Goal: Transaction & Acquisition: Purchase product/service

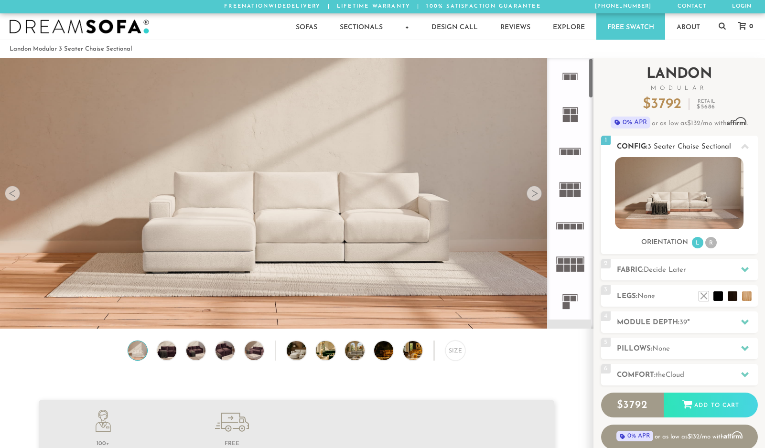
click at [638, 234] on div "Sofas L Sectionals U Sectionals" at bounding box center [679, 203] width 157 height 92
click at [534, 194] on div at bounding box center [533, 193] width 15 height 15
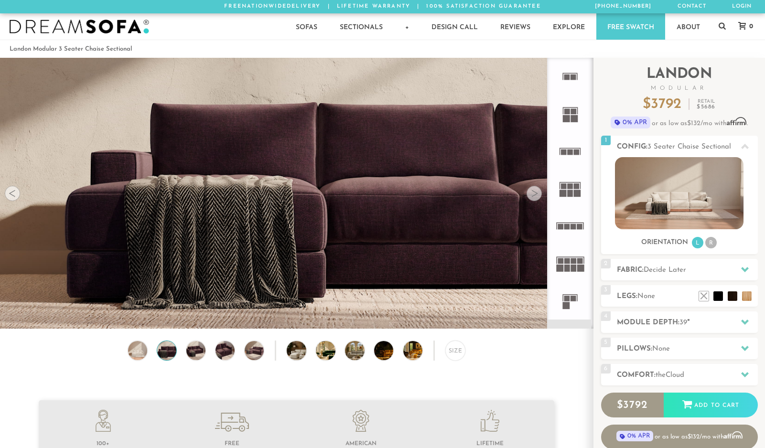
click at [534, 194] on div at bounding box center [533, 193] width 15 height 15
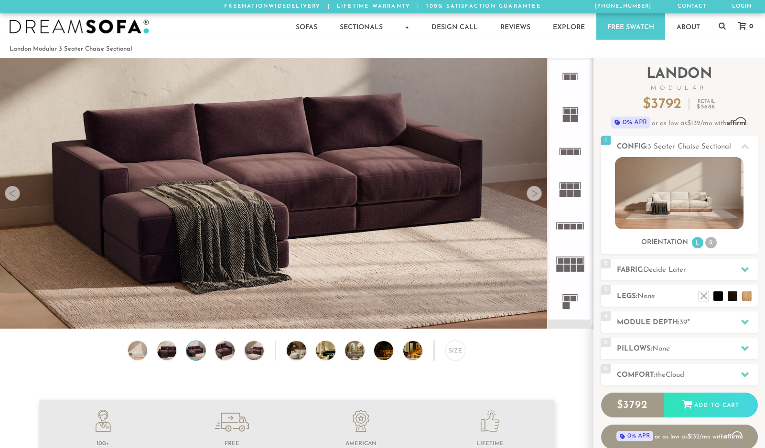
click at [534, 194] on div at bounding box center [533, 193] width 15 height 15
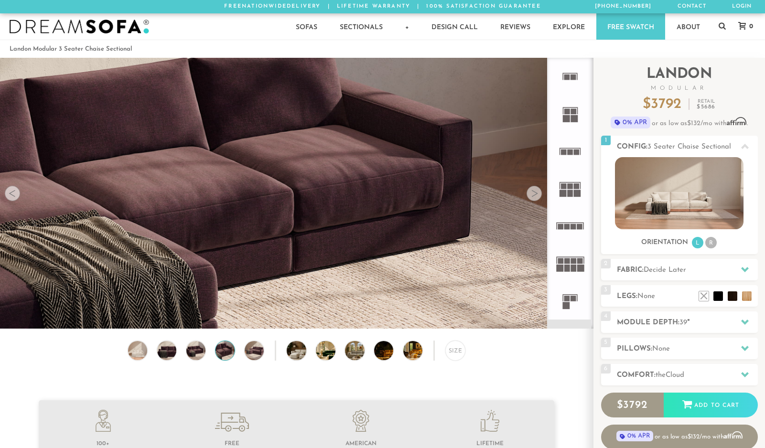
click at [534, 194] on div at bounding box center [533, 193] width 15 height 15
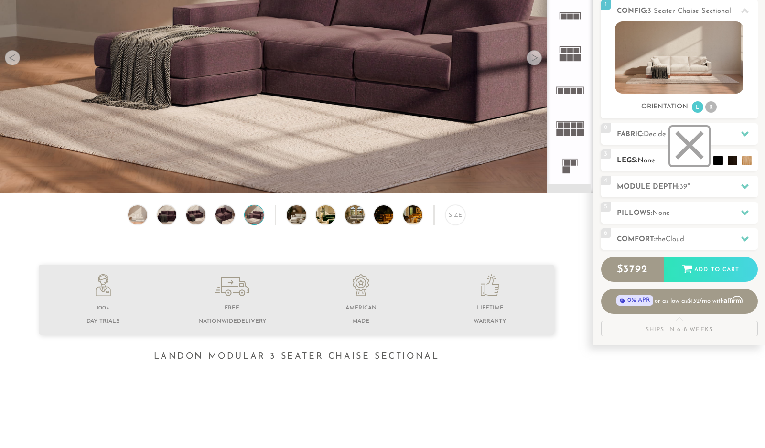
scroll to position [154, 0]
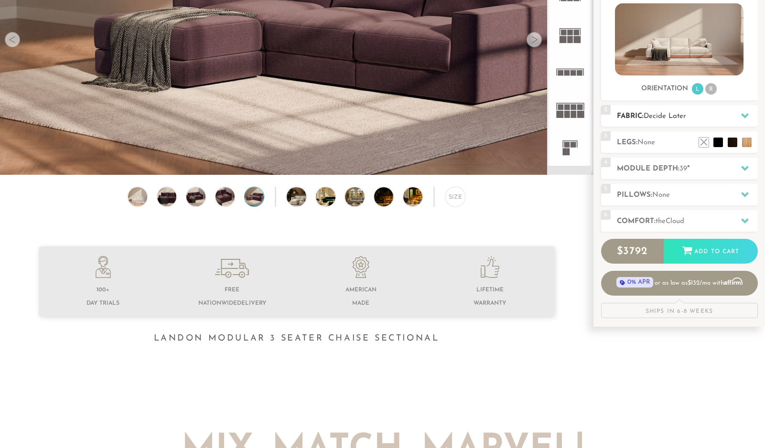
click at [747, 113] on icon at bounding box center [745, 115] width 8 height 5
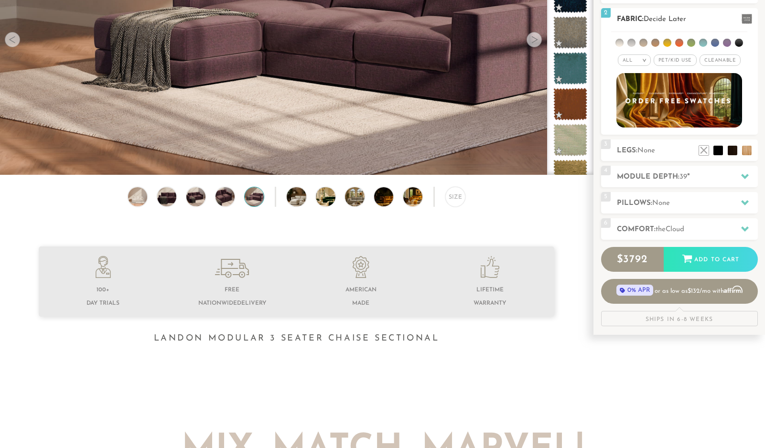
click at [655, 42] on li at bounding box center [655, 43] width 8 height 8
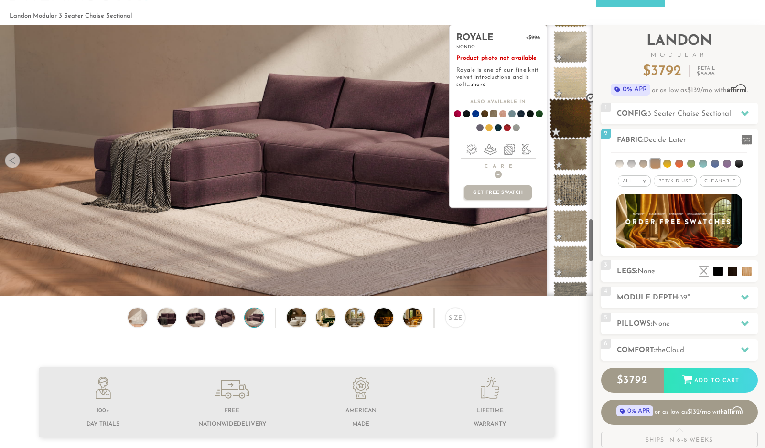
scroll to position [1182, 0]
click at [568, 112] on span at bounding box center [570, 117] width 43 height 41
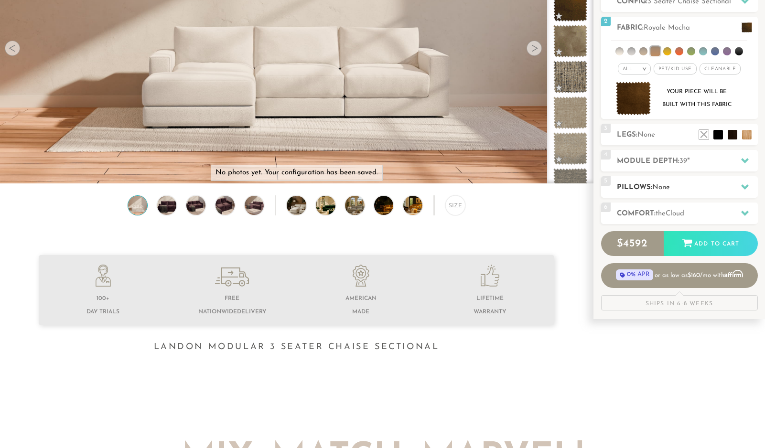
scroll to position [156, 0]
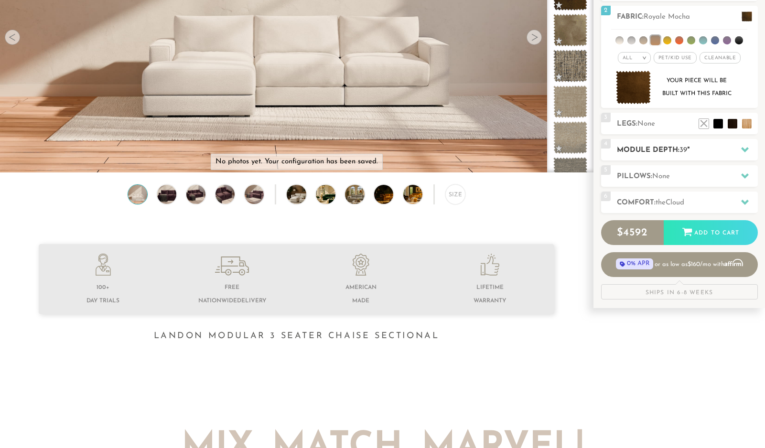
click at [748, 148] on icon at bounding box center [745, 150] width 8 height 8
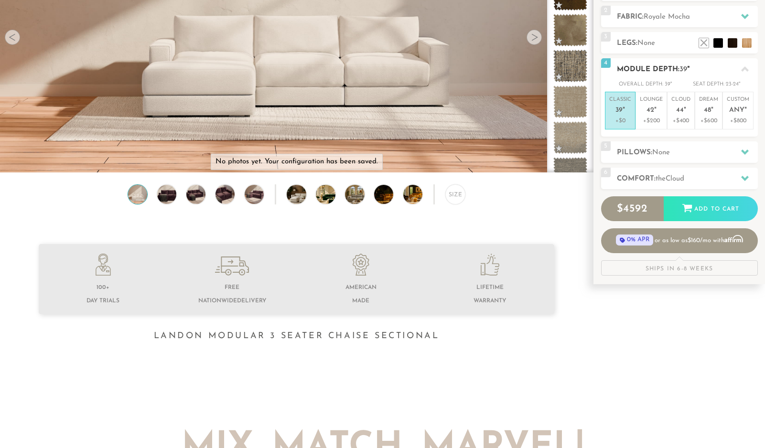
click at [744, 66] on icon at bounding box center [745, 68] width 8 height 5
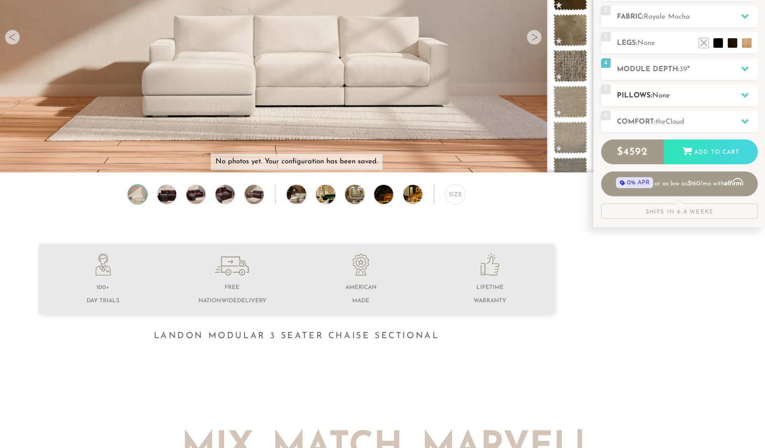
click at [747, 96] on icon at bounding box center [745, 95] width 8 height 8
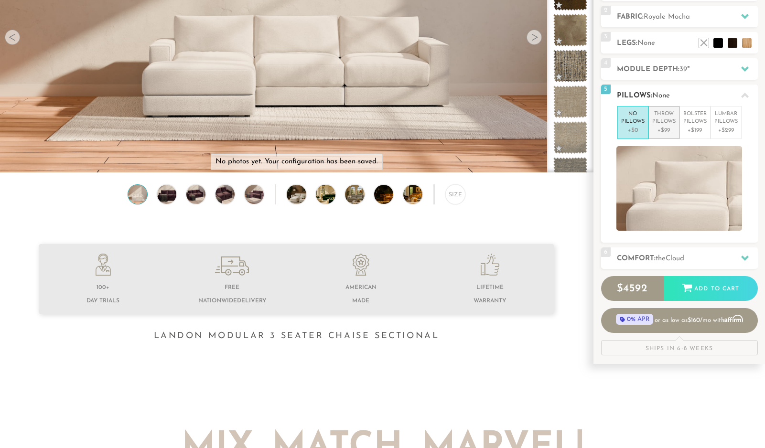
click at [670, 126] on p "+$99" at bounding box center [663, 130] width 23 height 9
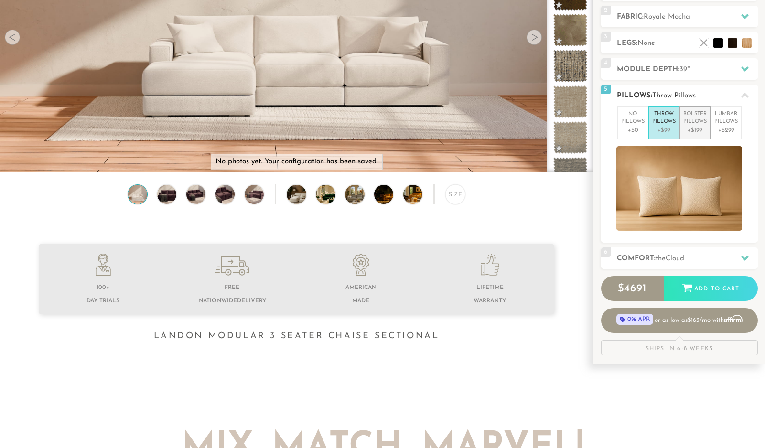
click at [703, 121] on p "Bolster Pillows" at bounding box center [694, 118] width 23 height 16
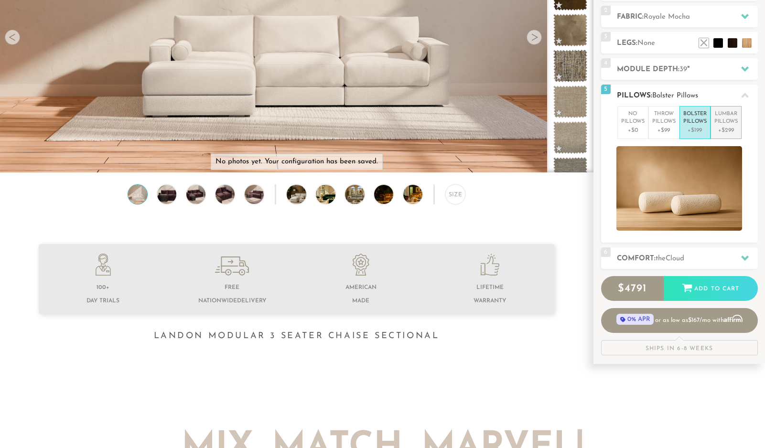
click at [732, 117] on p "Lumbar Pillows" at bounding box center [725, 118] width 23 height 16
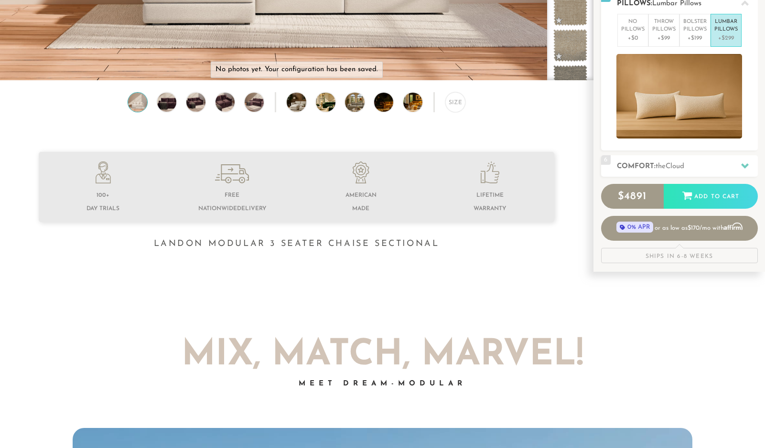
scroll to position [258, 0]
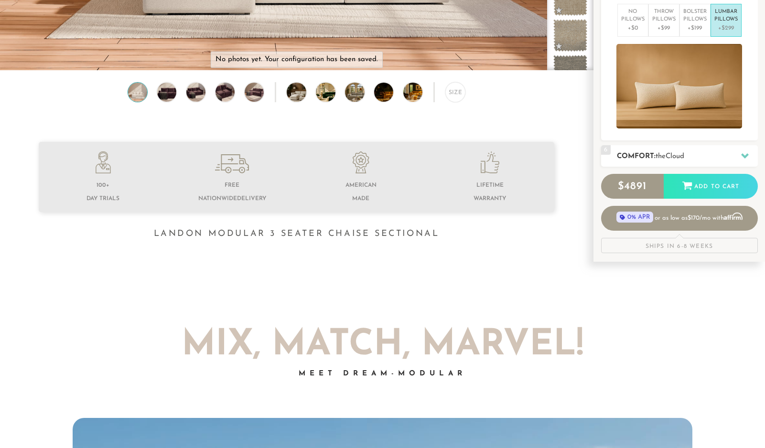
click at [746, 155] on icon at bounding box center [745, 155] width 8 height 5
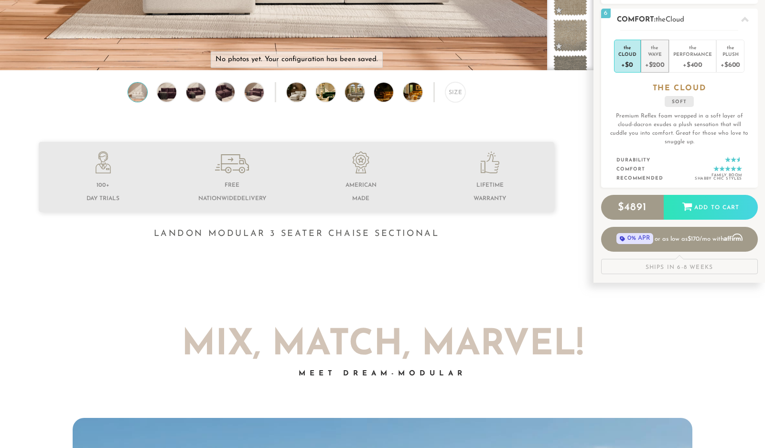
click at [650, 54] on div "Wave" at bounding box center [655, 54] width 20 height 7
click at [691, 53] on div "Performance" at bounding box center [692, 54] width 39 height 7
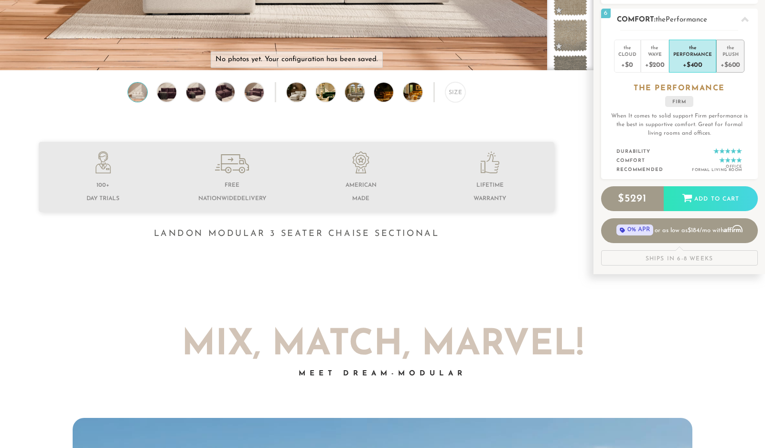
click at [728, 50] on div "the" at bounding box center [730, 46] width 20 height 10
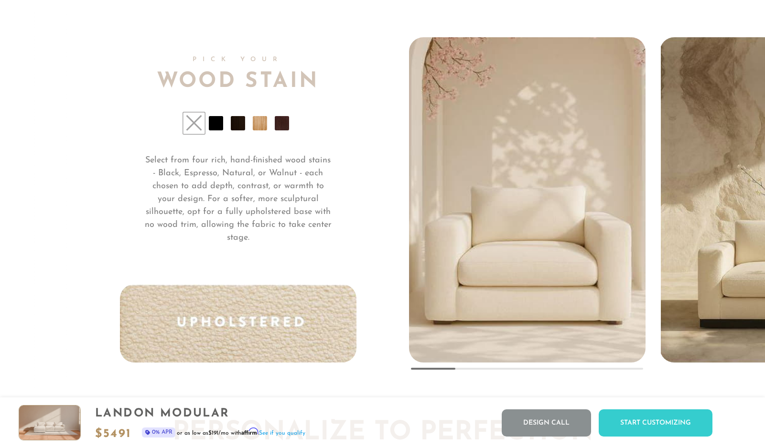
scroll to position [7175, 0]
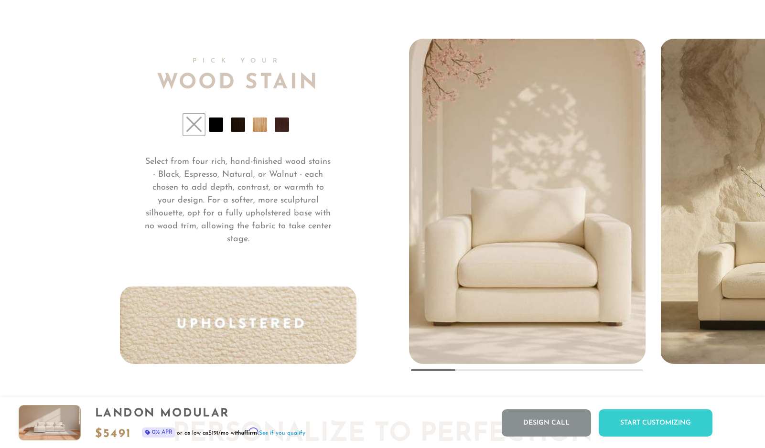
click at [747, 283] on img "2 / 5" at bounding box center [778, 200] width 234 height 328
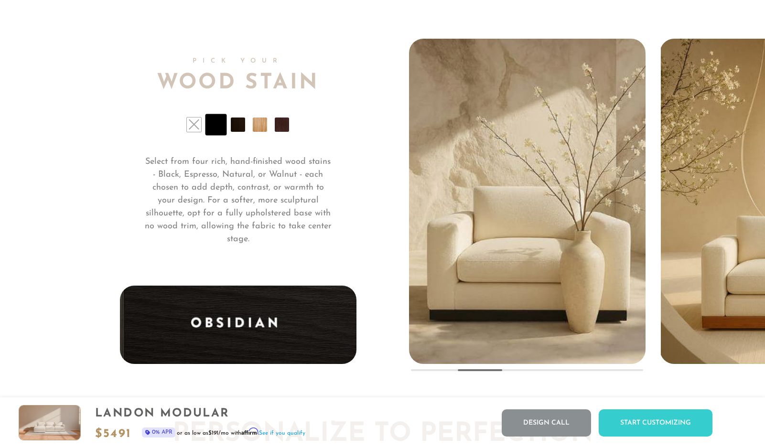
click at [734, 276] on img "3 / 5" at bounding box center [778, 200] width 234 height 328
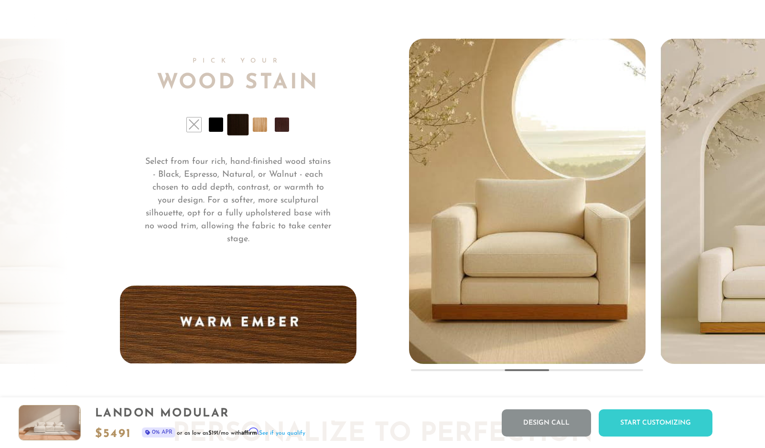
click at [731, 244] on img "4 / 5" at bounding box center [778, 200] width 234 height 328
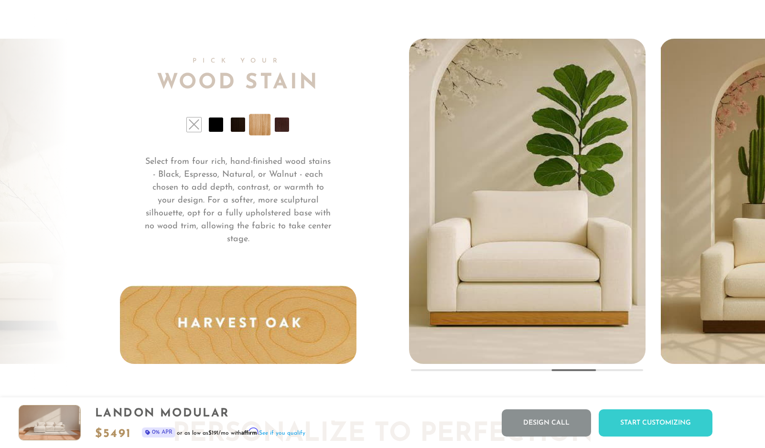
click at [716, 230] on img "5 / 5" at bounding box center [778, 200] width 234 height 328
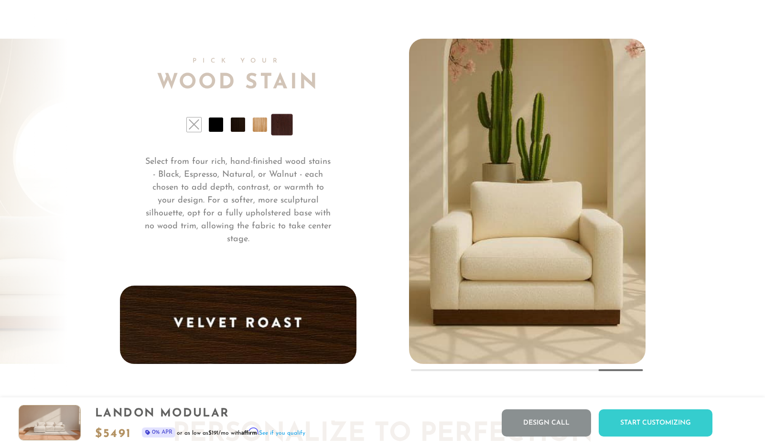
click at [386, 269] on div "Pick Your Wood Stain Select from four rich, hand-finished wood stains - Black, …" at bounding box center [264, 201] width 289 height 325
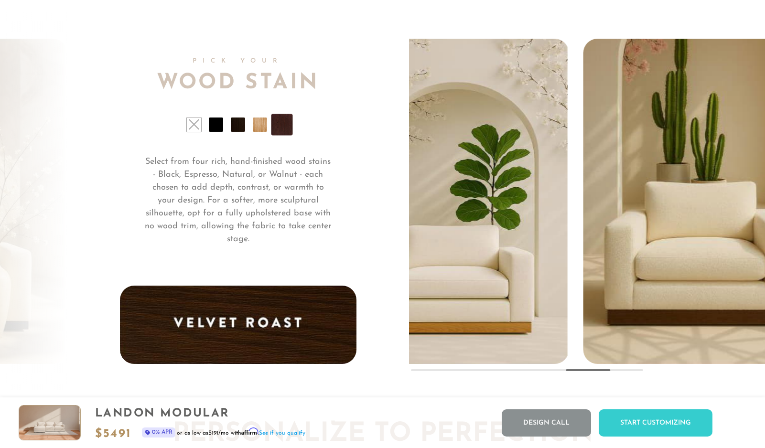
click at [668, 252] on img "5 / 5" at bounding box center [701, 159] width 293 height 410
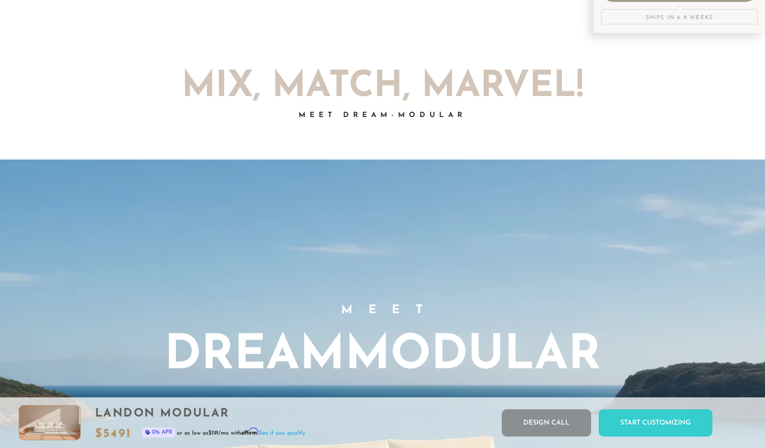
scroll to position [0, 0]
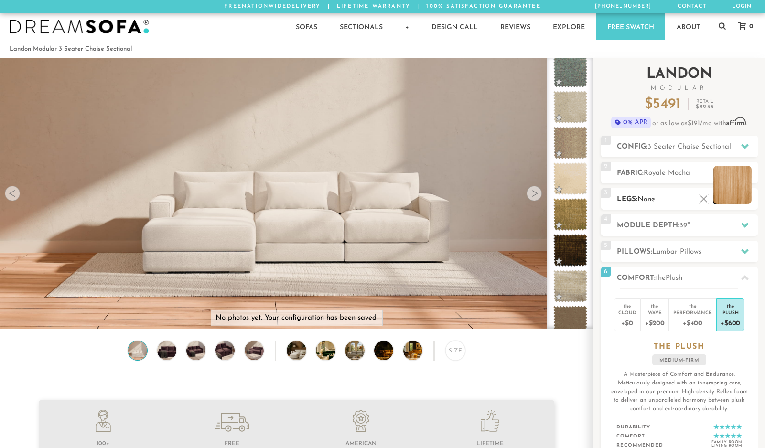
click at [742, 192] on li at bounding box center [732, 185] width 38 height 38
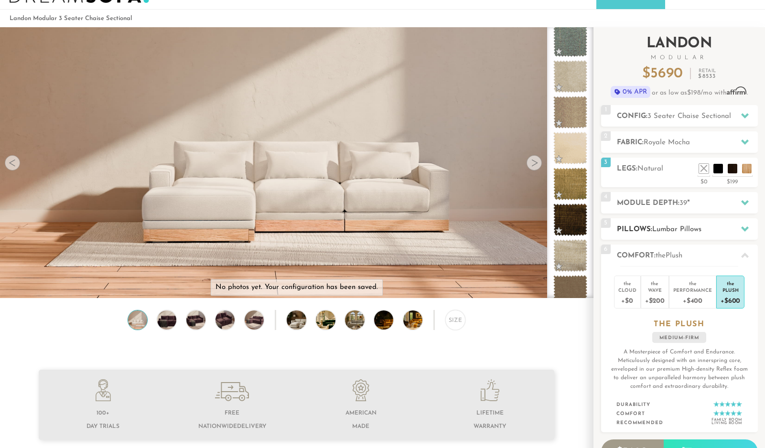
scroll to position [30, 0]
click at [410, 323] on img at bounding box center [420, 320] width 34 height 19
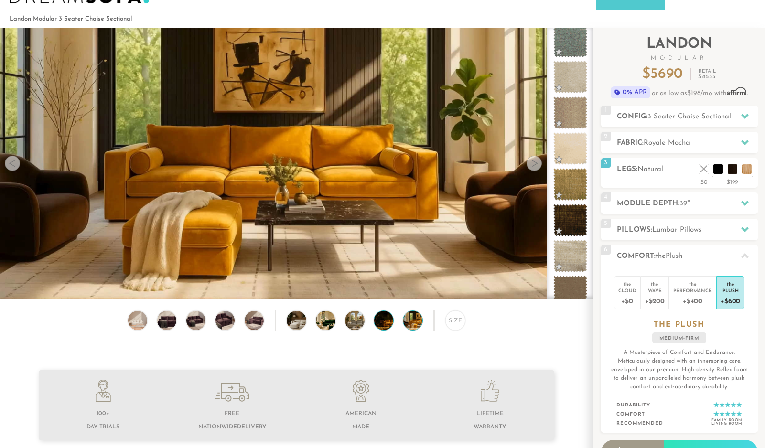
click at [380, 323] on img at bounding box center [391, 320] width 34 height 19
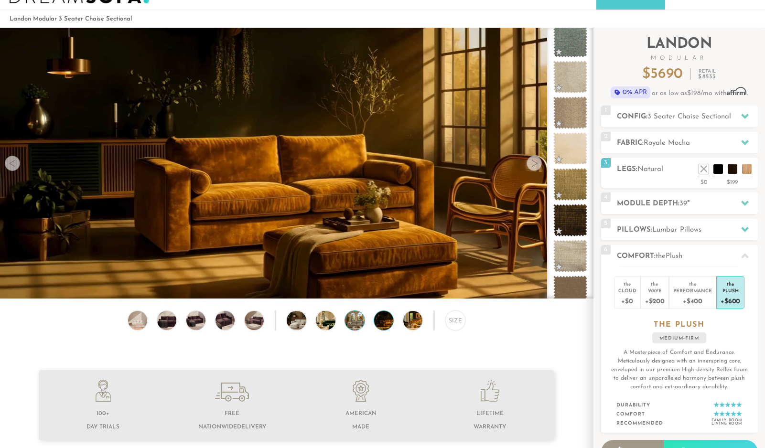
click at [355, 319] on img at bounding box center [362, 320] width 34 height 19
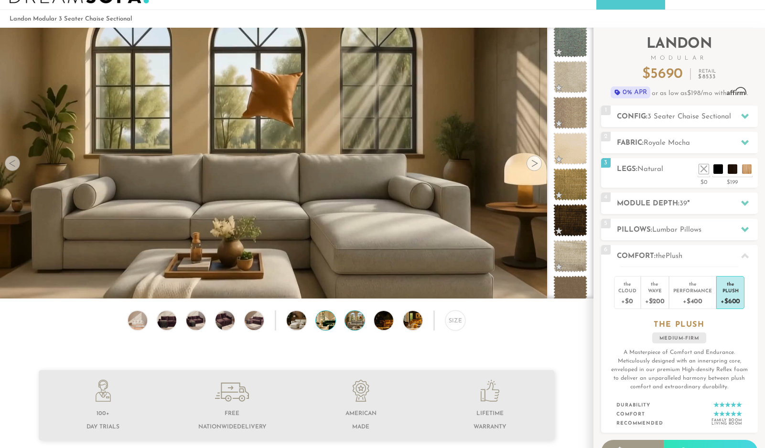
click at [330, 318] on img at bounding box center [333, 320] width 34 height 19
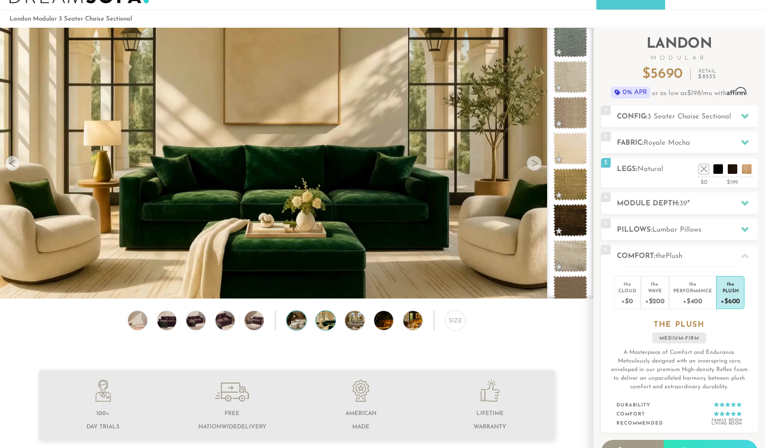
click at [294, 321] on img at bounding box center [304, 320] width 34 height 19
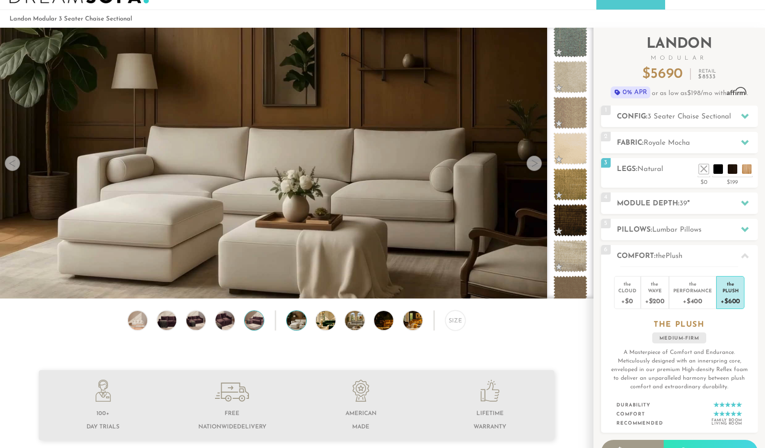
click at [249, 321] on img at bounding box center [254, 320] width 23 height 19
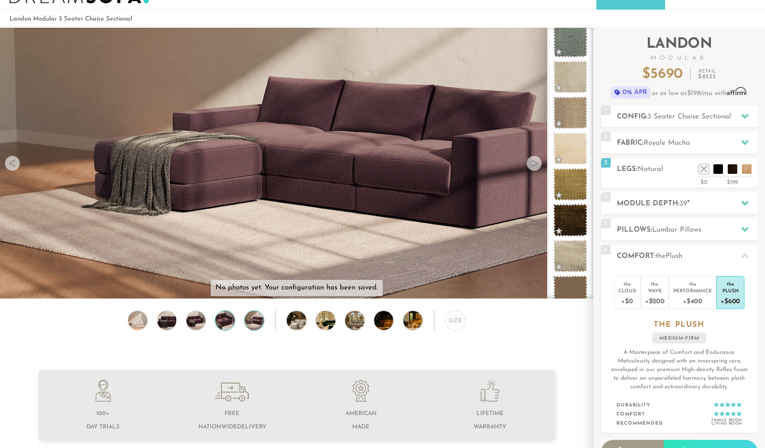
click at [221, 322] on img at bounding box center [225, 320] width 23 height 19
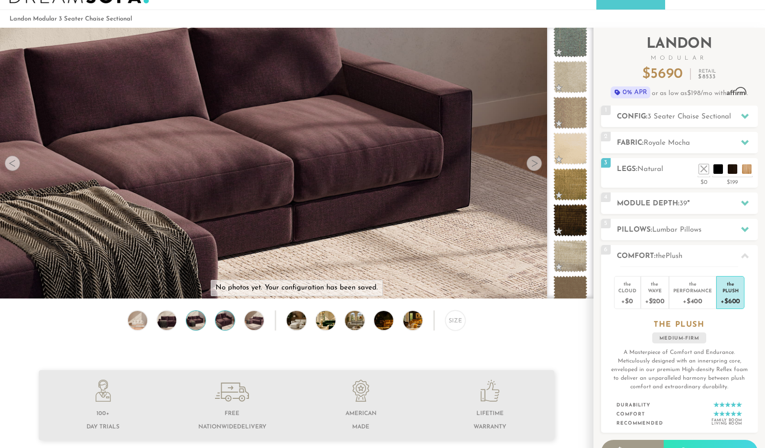
click at [196, 320] on img at bounding box center [195, 320] width 23 height 19
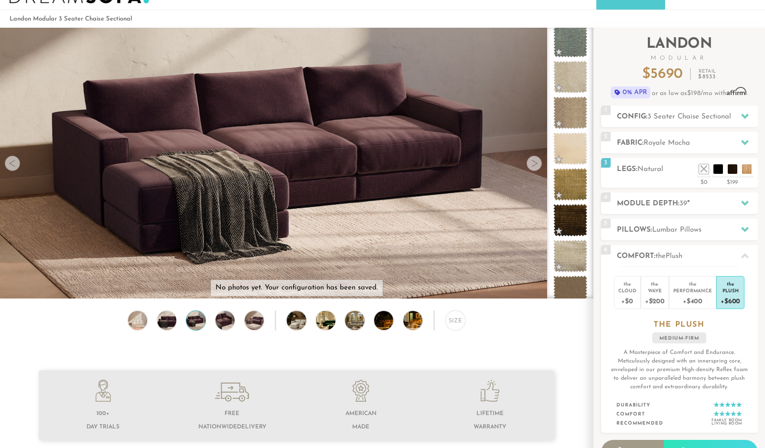
click at [155, 325] on div "Size" at bounding box center [296, 322] width 593 height 25
click at [147, 316] on img at bounding box center [137, 320] width 23 height 19
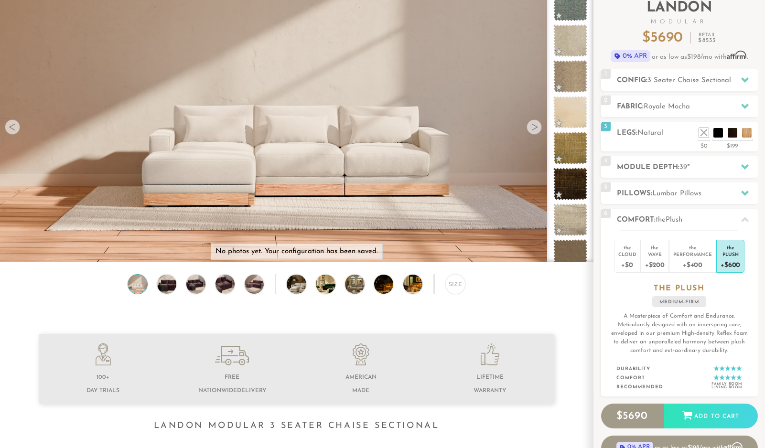
scroll to position [0, 0]
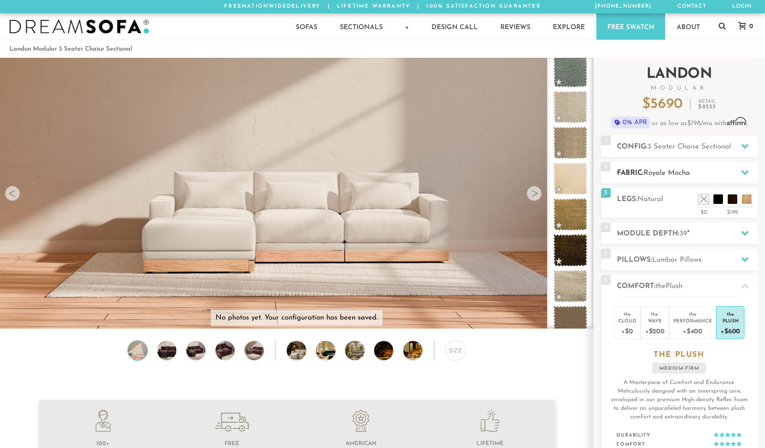
click at [733, 170] on h2 "Fabric: Royale Mocha" at bounding box center [687, 173] width 141 height 11
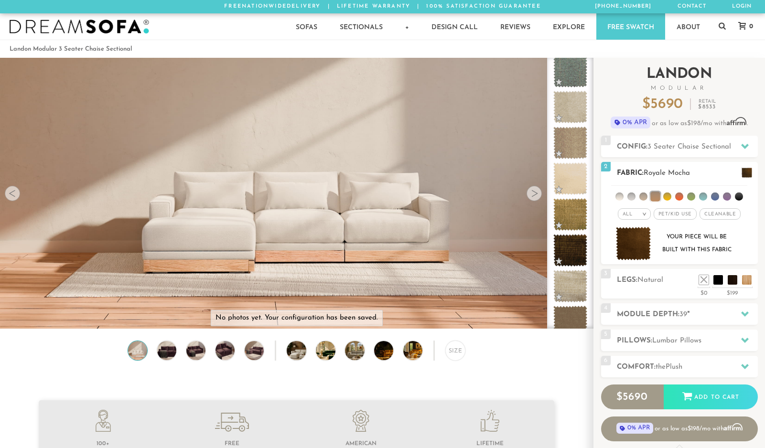
click at [727, 196] on li at bounding box center [727, 196] width 8 height 8
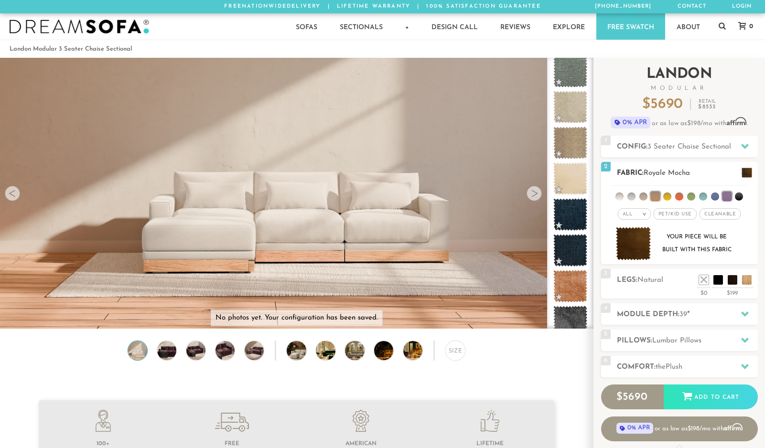
click at [652, 213] on div "All > All Tier Family Popular Durable Luxury Pet/Kid Use x Cleanable x Popular …" at bounding box center [679, 214] width 157 height 14
click at [645, 214] on em ">" at bounding box center [644, 214] width 7 height 5
click at [640, 283] on li "Durable" at bounding box center [634, 281] width 33 height 13
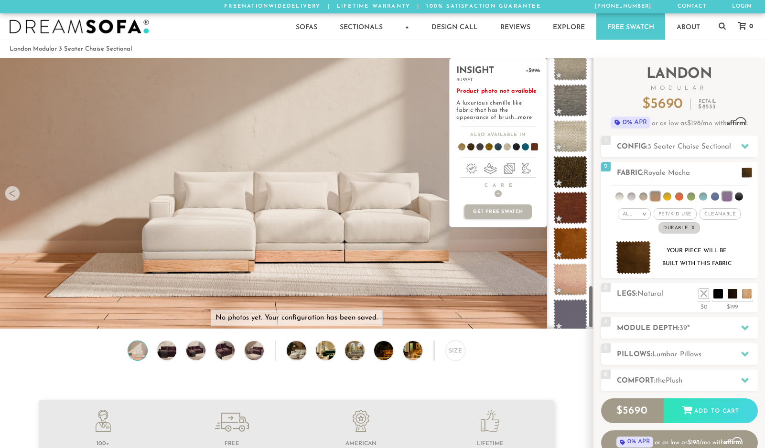
scroll to position [1419, 0]
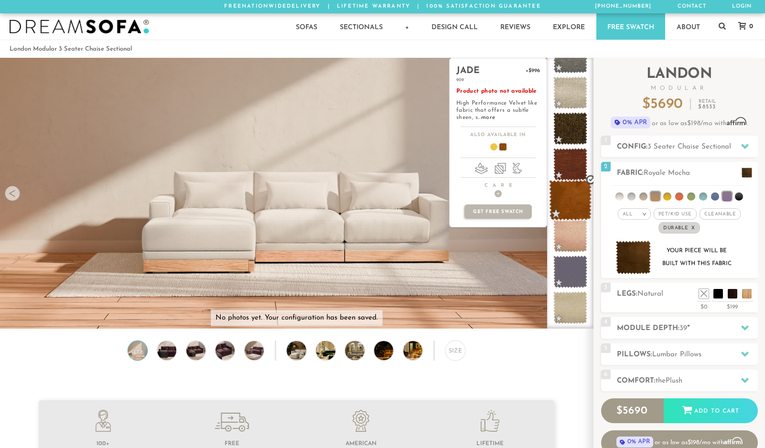
click at [567, 201] on span at bounding box center [570, 200] width 43 height 41
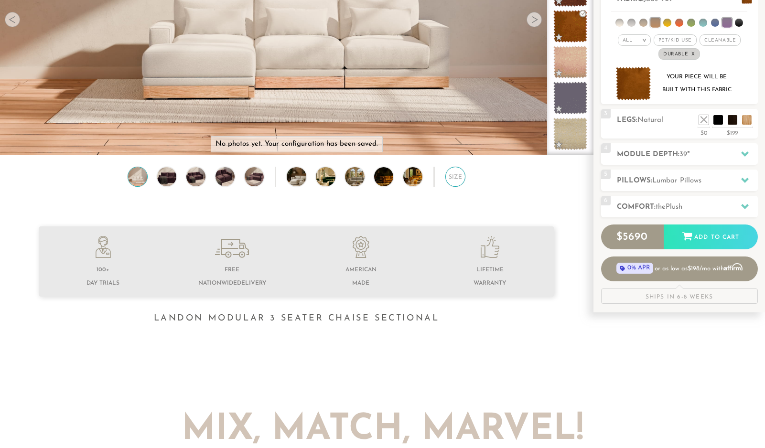
scroll to position [176, 0]
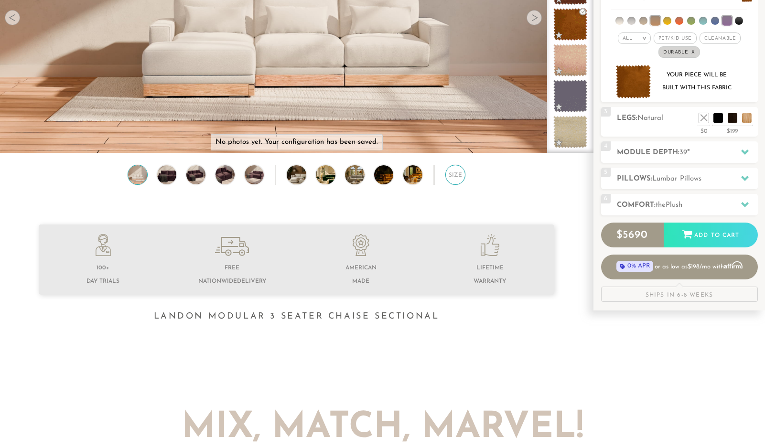
click at [458, 174] on div "Size" at bounding box center [455, 175] width 20 height 20
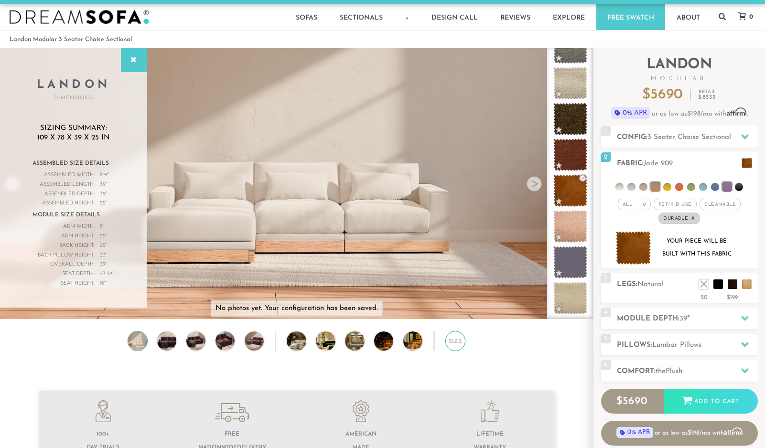
scroll to position [1, 0]
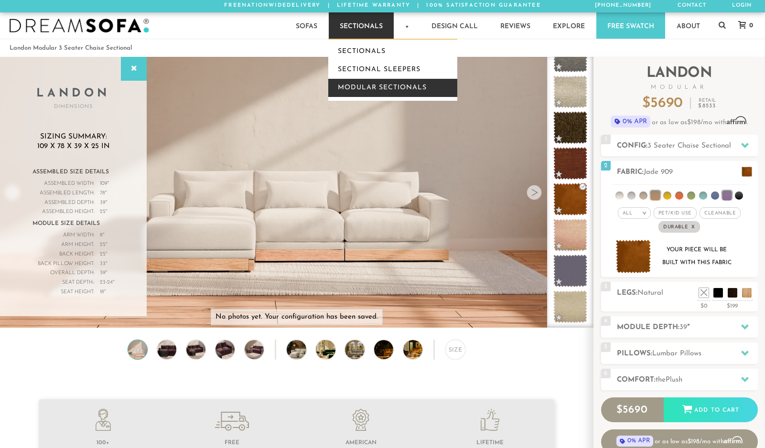
click at [384, 85] on link "Modular Sectionals" at bounding box center [392, 88] width 129 height 18
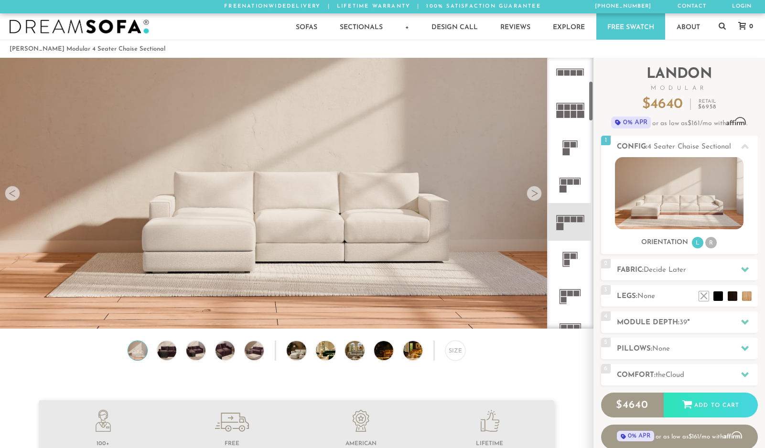
scroll to position [155, 0]
click at [572, 216] on rect at bounding box center [573, 219] width 6 height 6
click at [573, 256] on rect at bounding box center [573, 255] width 6 height 6
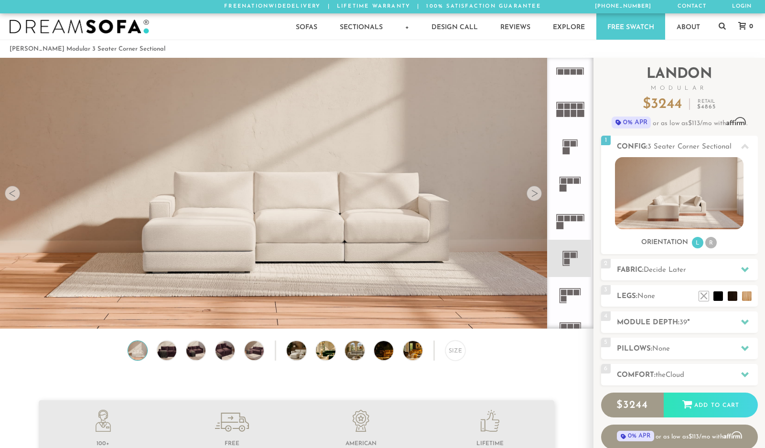
click at [573, 225] on icon at bounding box center [569, 220] width 37 height 37
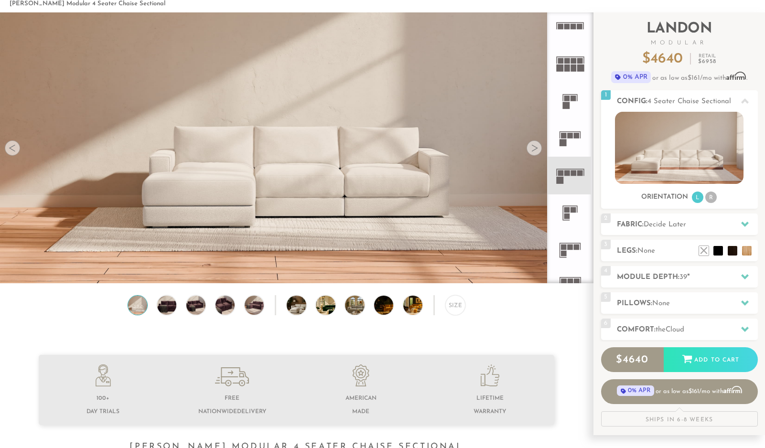
scroll to position [62, 0]
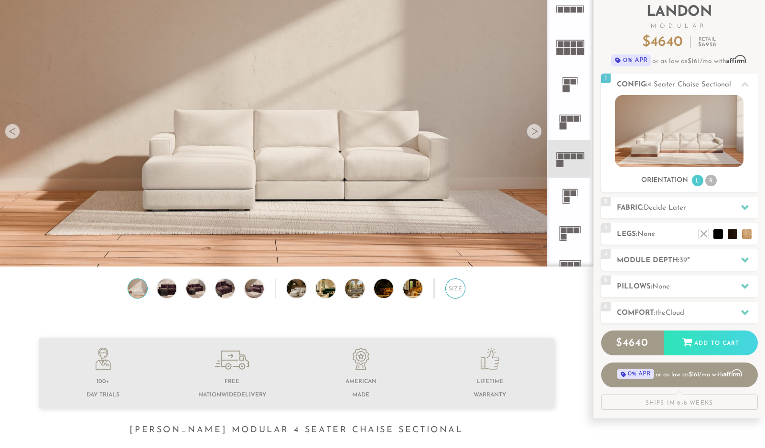
click at [456, 291] on div "Size" at bounding box center [455, 288] width 20 height 20
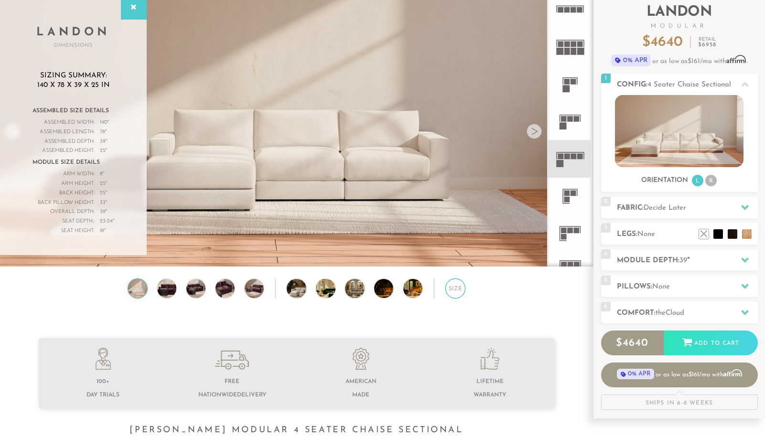
scroll to position [0, 0]
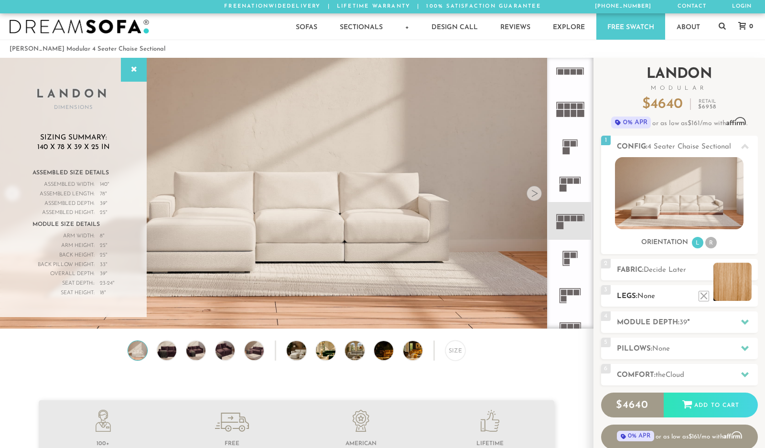
click at [746, 298] on li at bounding box center [732, 282] width 38 height 38
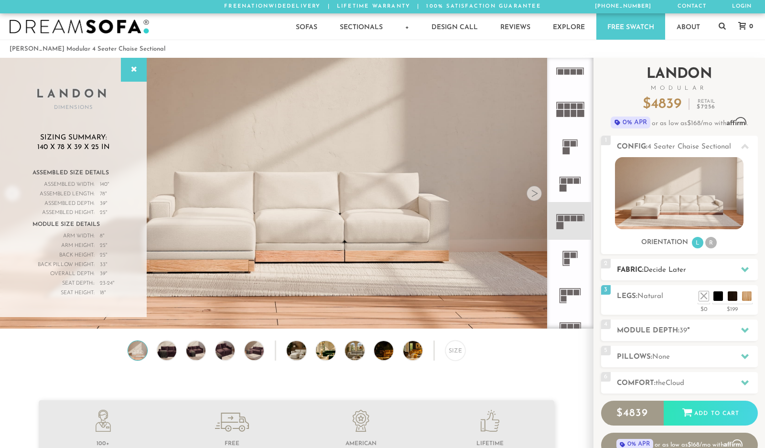
click at [724, 268] on h2 "Fabric: Decide Later" at bounding box center [687, 270] width 141 height 11
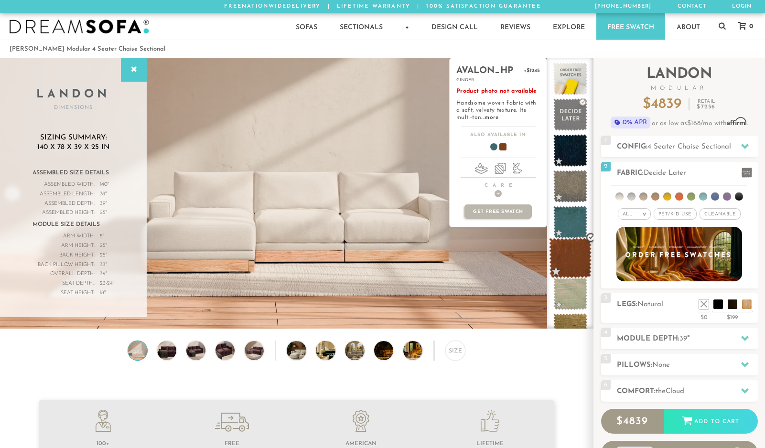
click at [575, 261] on span at bounding box center [570, 258] width 43 height 41
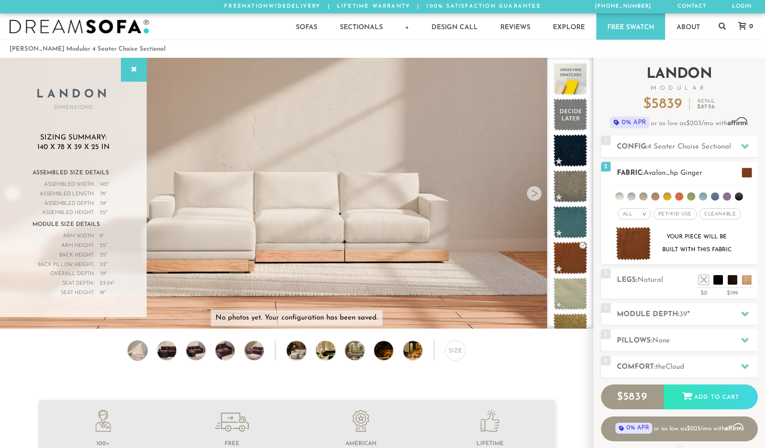
click at [709, 170] on h2 "Fabric: Avalon_hp Ginger" at bounding box center [687, 173] width 141 height 11
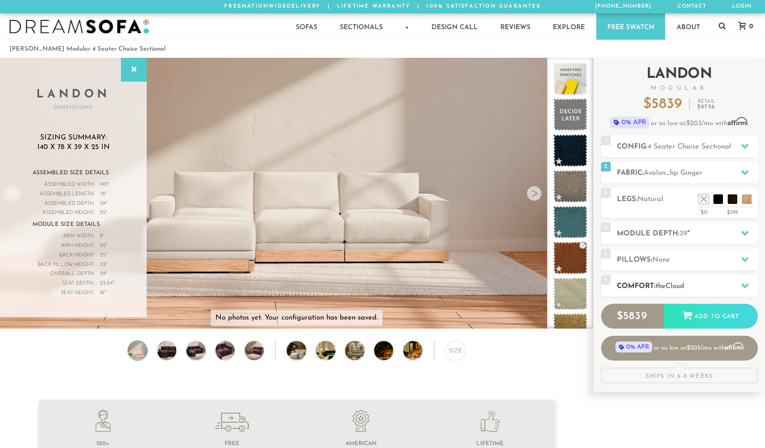
click at [711, 286] on h2 "Comfort: the Cloud" at bounding box center [687, 286] width 141 height 11
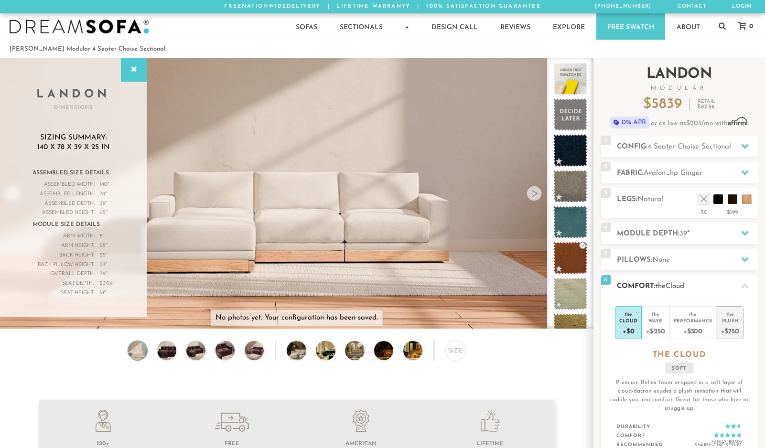
click at [730, 324] on div "+$750" at bounding box center [730, 331] width 18 height 14
